Goal: Information Seeking & Learning: Learn about a topic

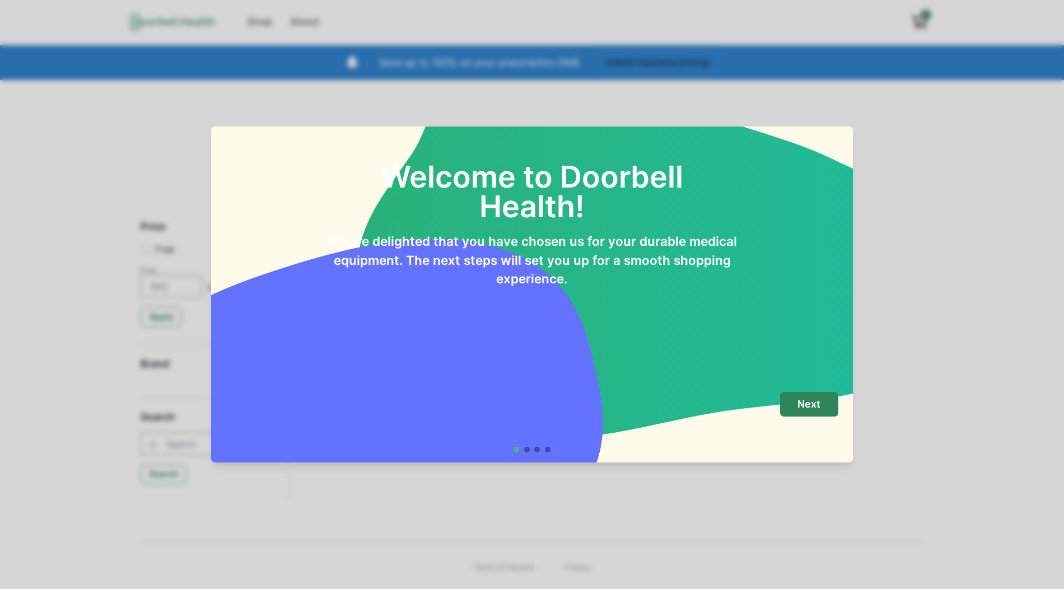
click at [840, 387] on footer "Next" at bounding box center [532, 422] width 642 height 81
click at [812, 412] on button "Next" at bounding box center [809, 404] width 58 height 25
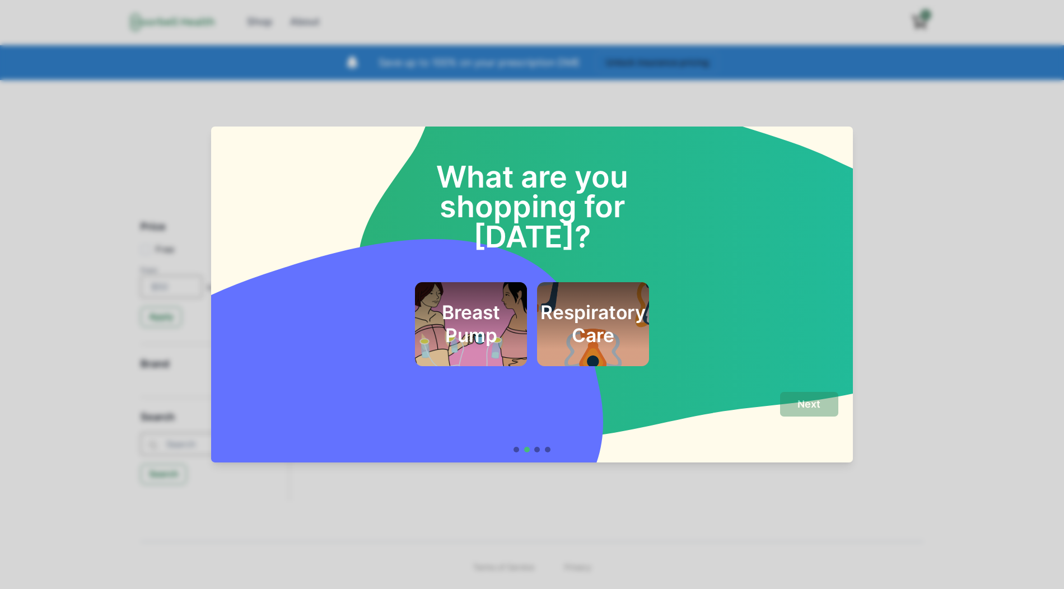
click at [576, 351] on div "What are you shopping for [DATE]? Breast Pump Respiratory Care" at bounding box center [532, 254] width 642 height 255
click at [582, 319] on div "Respiratory Care" at bounding box center [593, 324] width 82 height 54
click at [783, 413] on button "Next" at bounding box center [809, 404] width 58 height 25
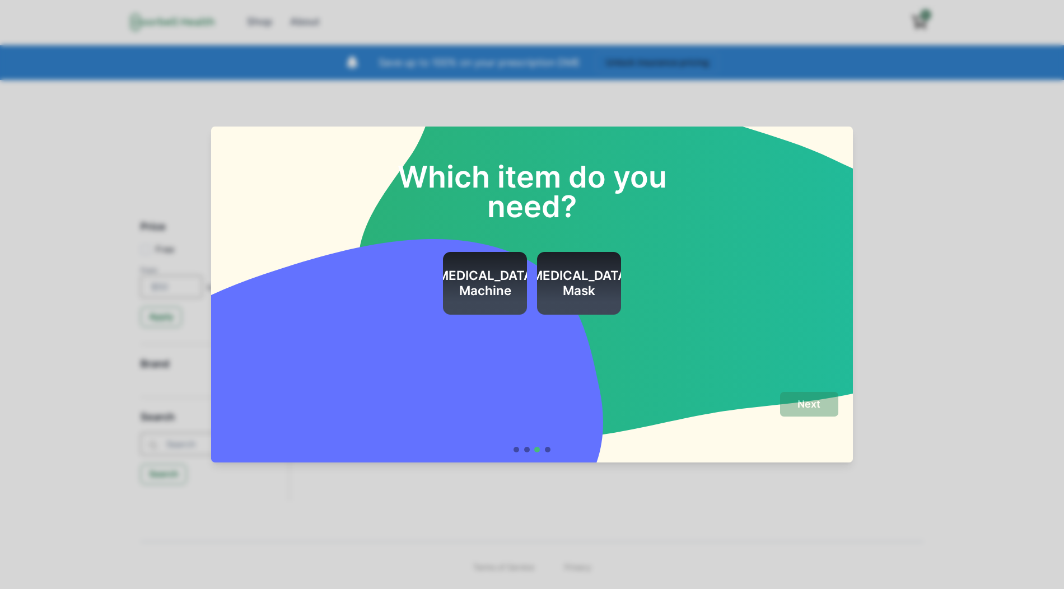
click at [566, 301] on div "[MEDICAL_DATA] Mask" at bounding box center [578, 283] width 105 height 63
click at [770, 409] on div "Next" at bounding box center [532, 417] width 612 height 50
click at [779, 409] on div "Next" at bounding box center [532, 417] width 612 height 50
click at [782, 409] on button "Next" at bounding box center [809, 404] width 58 height 25
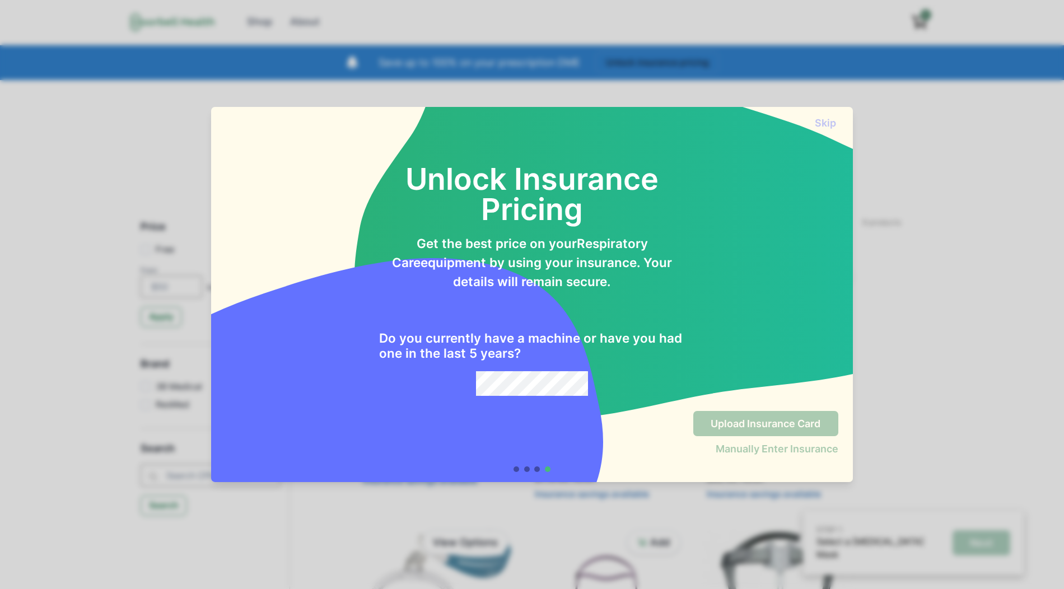
click at [554, 370] on div "Do you currently have a machine or have you had one in the last 5 years?" at bounding box center [532, 343] width 306 height 105
click at [828, 124] on button "Skip" at bounding box center [825, 123] width 25 height 12
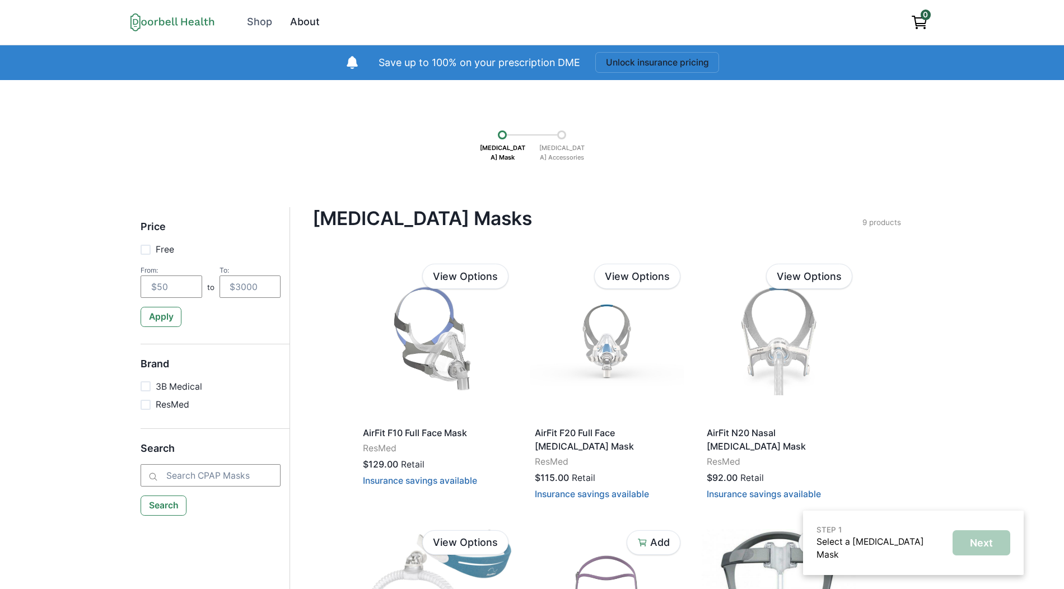
click at [300, 27] on div "About" at bounding box center [305, 22] width 30 height 15
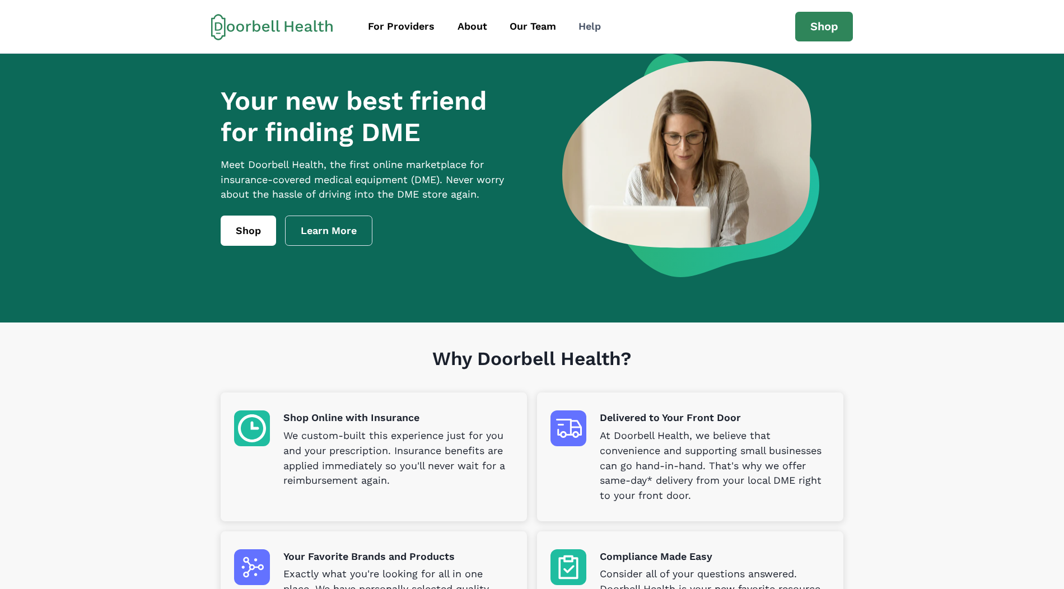
click at [591, 21] on div "Help" at bounding box center [589, 26] width 22 height 15
click at [509, 30] on div "Our Team" at bounding box center [532, 26] width 46 height 15
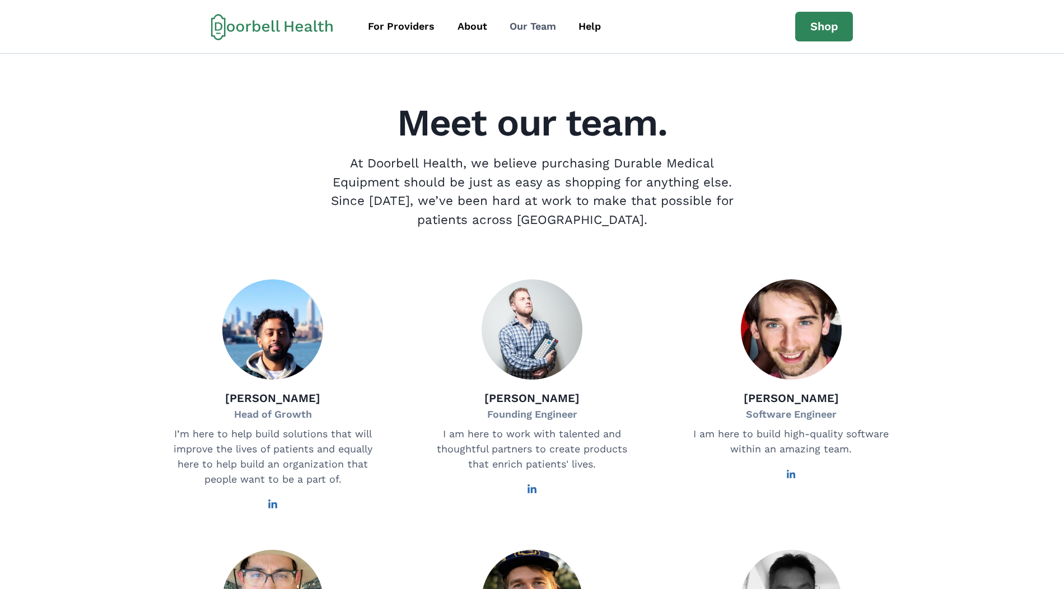
click at [522, 34] on link "Our Team" at bounding box center [532, 26] width 67 height 25
click at [471, 27] on div "About" at bounding box center [472, 26] width 30 height 15
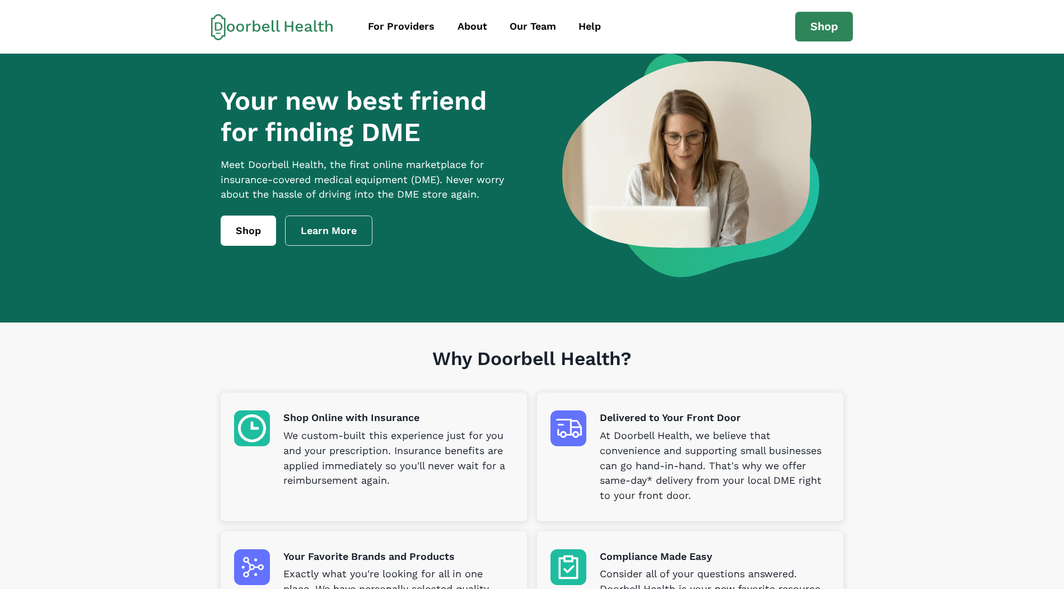
click at [471, 27] on div "About" at bounding box center [472, 26] width 30 height 15
click at [410, 21] on div "For Providers" at bounding box center [401, 26] width 67 height 15
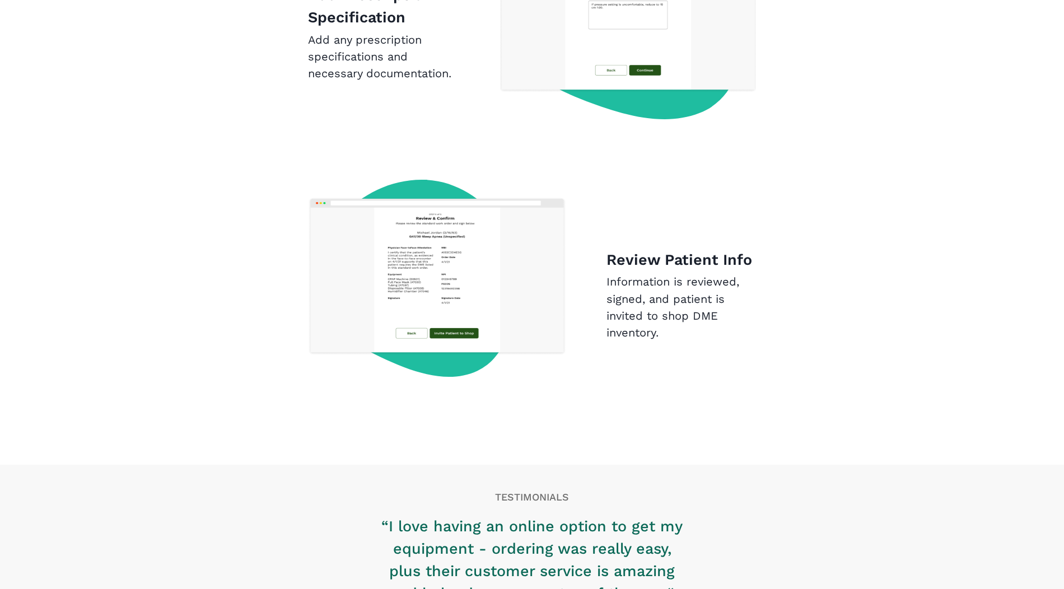
scroll to position [1702, 0]
